Goal: Transaction & Acquisition: Purchase product/service

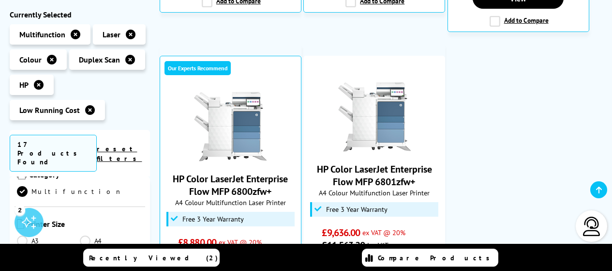
scroll to position [301, 0]
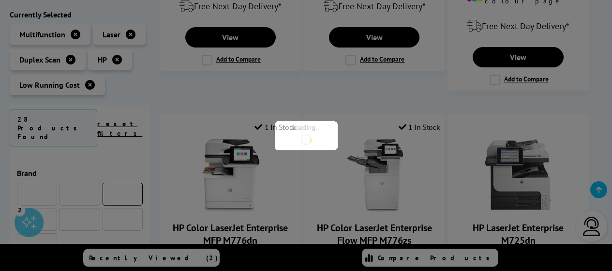
scroll to position [301, 0]
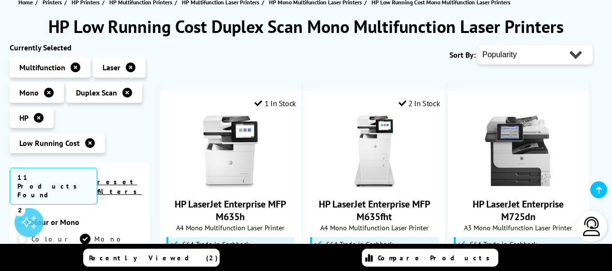
scroll to position [118, 0]
click at [216, 160] on img at bounding box center [230, 151] width 73 height 73
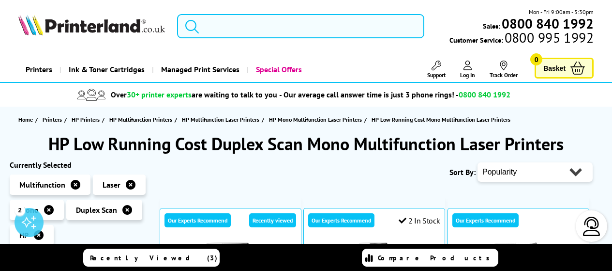
click at [227, 16] on input "search" at bounding box center [300, 26] width 247 height 24
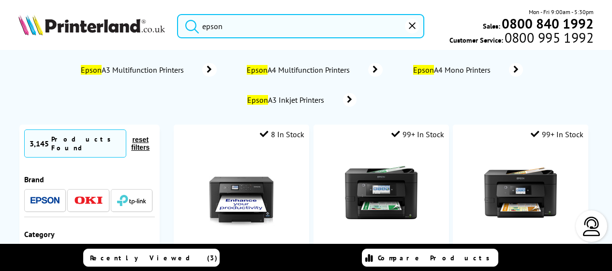
type input "epson"
click at [45, 197] on img at bounding box center [44, 200] width 29 height 7
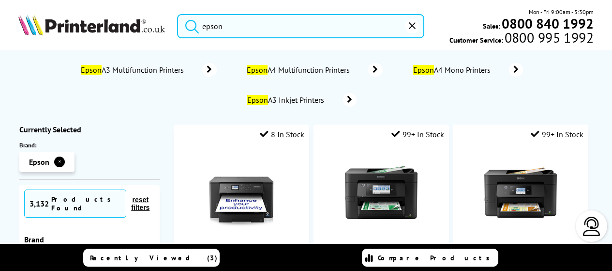
click at [168, 71] on span "Epson A3 Multifunction Printers" at bounding box center [134, 70] width 108 height 10
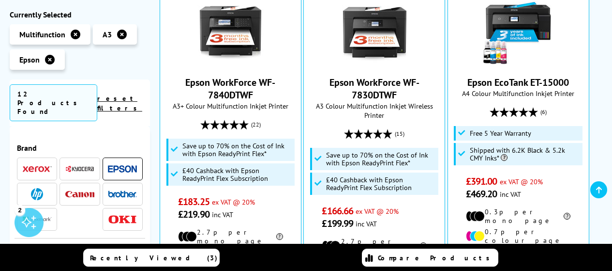
scroll to position [318, 0]
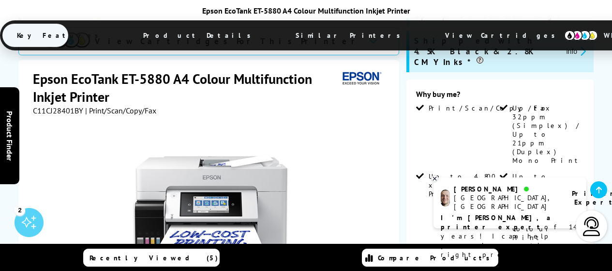
scroll to position [290, 0]
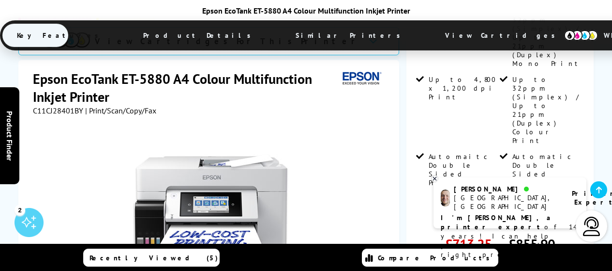
click at [504, 216] on div "was £774.99 £713.25 ex VAT @ 20% was £929.99 £855.90 inc VAT" at bounding box center [500, 239] width 168 height 46
drag, startPoint x: 509, startPoint y: 127, endPoint x: 554, endPoint y: 127, distance: 45.0
click at [554, 235] on span "£855.90" at bounding box center [532, 244] width 46 height 18
copy span "£855.90"
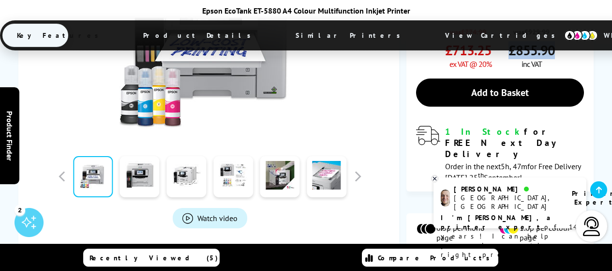
scroll to position [532, 0]
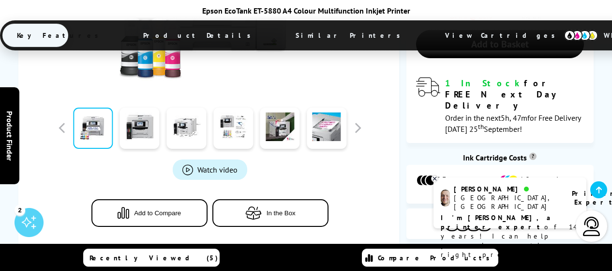
click at [434, 178] on icon at bounding box center [434, 178] width 3 height 3
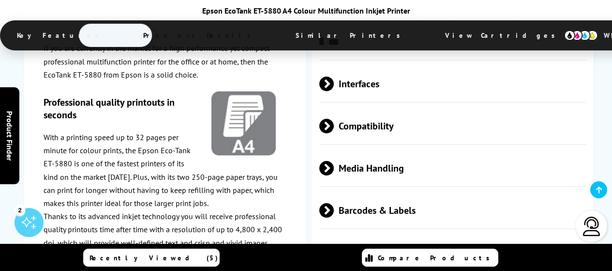
scroll to position [1791, 0]
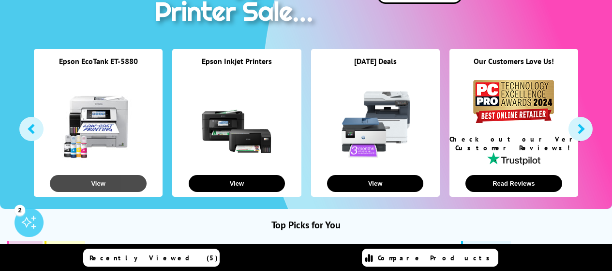
click at [129, 181] on button "View" at bounding box center [98, 183] width 97 height 17
click at [585, 129] on button "button" at bounding box center [581, 129] width 24 height 24
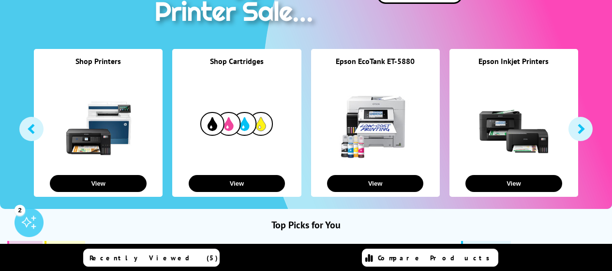
click at [585, 129] on button "button" at bounding box center [581, 129] width 24 height 24
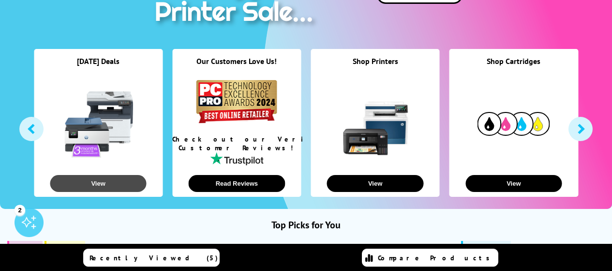
click at [124, 181] on button "View" at bounding box center [98, 183] width 97 height 17
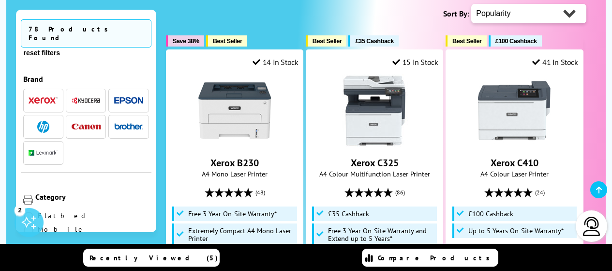
scroll to position [242, 0]
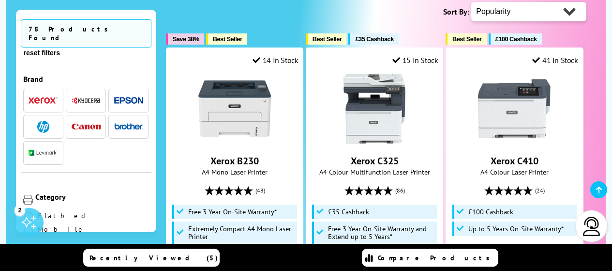
click at [36, 121] on span "button" at bounding box center [43, 127] width 29 height 12
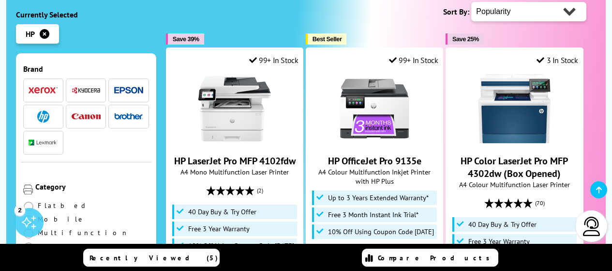
scroll to position [97, 0]
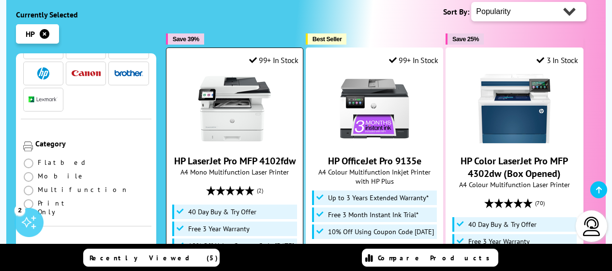
click at [287, 154] on span "HP LaserJet Pro MFP 4102fdw" at bounding box center [235, 160] width 122 height 13
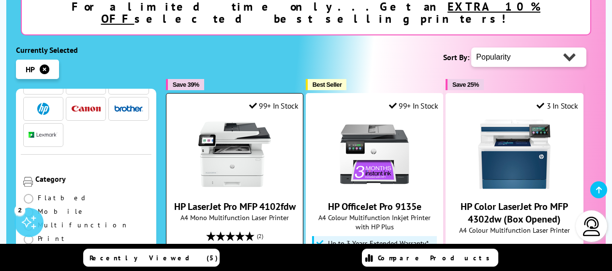
scroll to position [194, 0]
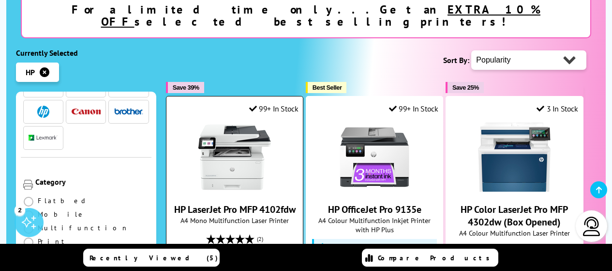
drag, startPoint x: 186, startPoint y: 194, endPoint x: 279, endPoint y: 211, distance: 94.5
click at [279, 211] on span "HP LaserJet Pro MFP 4102fdw" at bounding box center [235, 209] width 122 height 13
copy link "HP LaserJet Pro MFP 4102fdw"
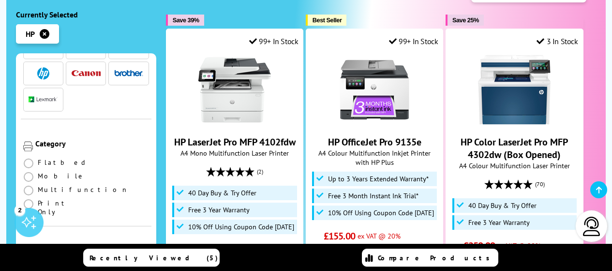
scroll to position [290, 0]
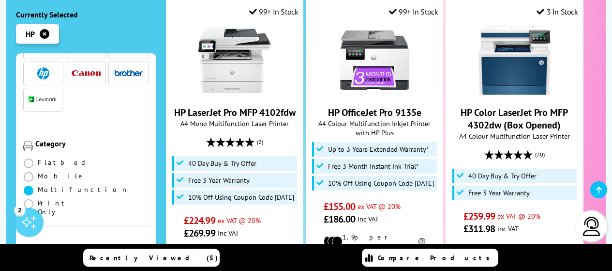
click at [30, 185] on span at bounding box center [29, 190] width 10 height 10
click at [38, 186] on input "radio" at bounding box center [38, 186] width 0 height 0
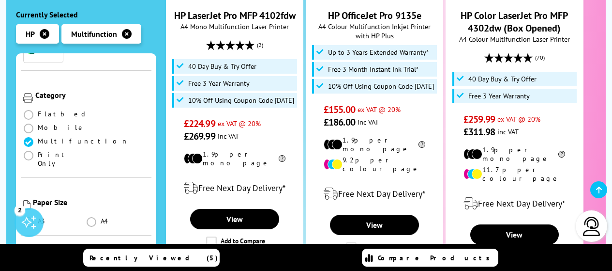
scroll to position [242, 0]
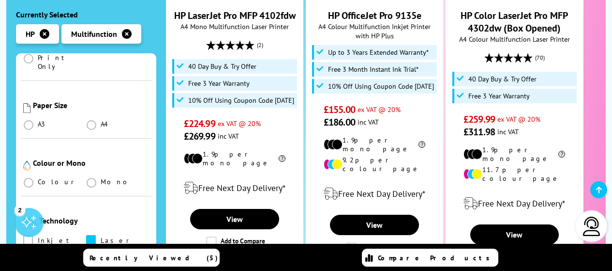
click at [86, 235] on span at bounding box center [91, 240] width 10 height 10
click at [100, 236] on input "checkbox" at bounding box center [100, 236] width 0 height 0
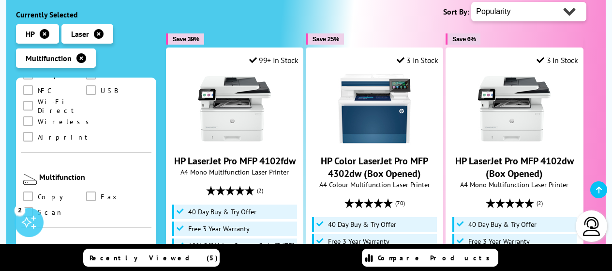
scroll to position [581, 0]
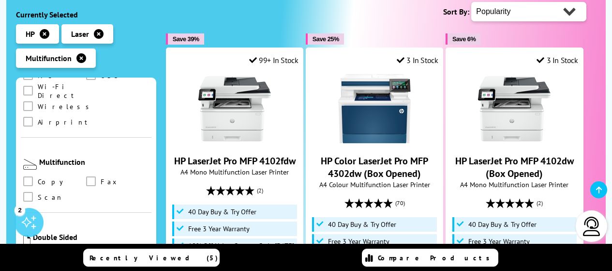
click at [90, 251] on span at bounding box center [91, 256] width 10 height 10
click at [100, 253] on input "checkbox" at bounding box center [100, 253] width 0 height 0
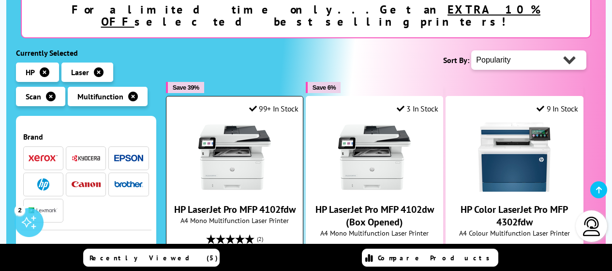
scroll to position [290, 0]
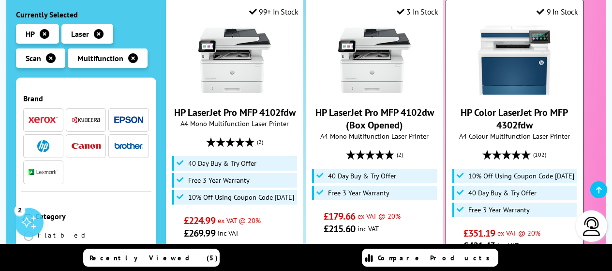
drag, startPoint x: 452, startPoint y: 96, endPoint x: 554, endPoint y: 112, distance: 103.4
click at [555, 112] on div "HP Color LaserJet Pro MFP 4302fdw A4 Colour Multifunction Laser Printer 10% Off…" at bounding box center [514, 138] width 127 height 228
copy link "HP Color LaserJet Pro MFP 4302fdw"
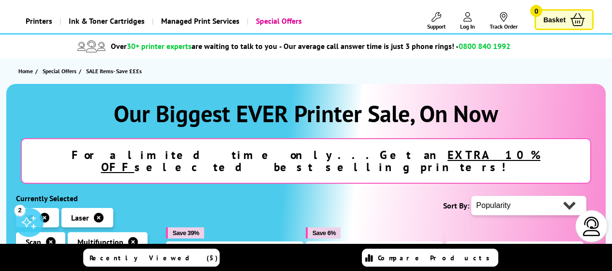
scroll to position [0, 0]
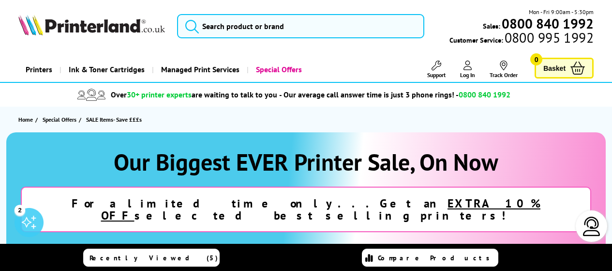
click at [109, 29] on img at bounding box center [91, 25] width 147 height 21
